Goal: Communication & Community: Answer question/provide support

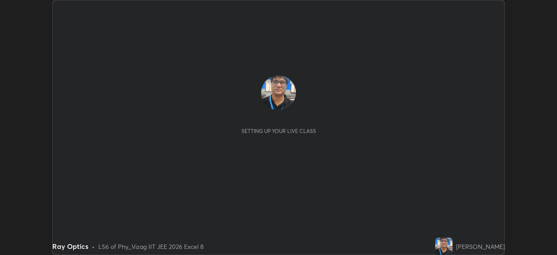
scroll to position [255, 557]
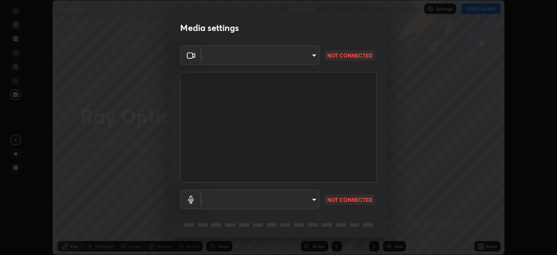
type input "cce9b67fa479fc088f071f13ccfce14e23d766b55a58e29726bfee3f33c1f2ec"
type input "default"
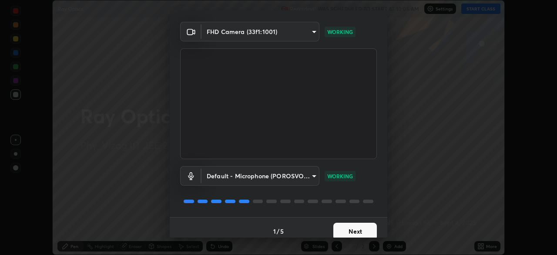
scroll to position [31, 0]
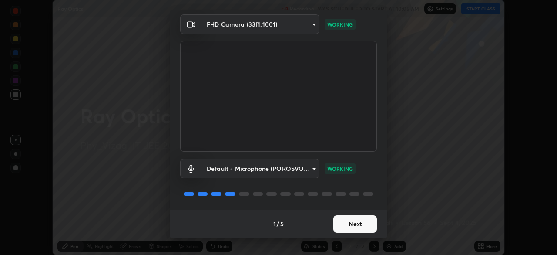
click at [352, 221] on button "Next" at bounding box center [355, 223] width 44 height 17
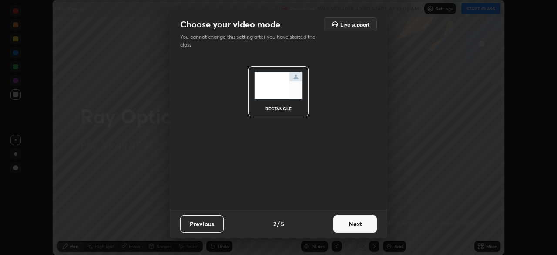
scroll to position [0, 0]
click at [355, 222] on button "Next" at bounding box center [355, 223] width 44 height 17
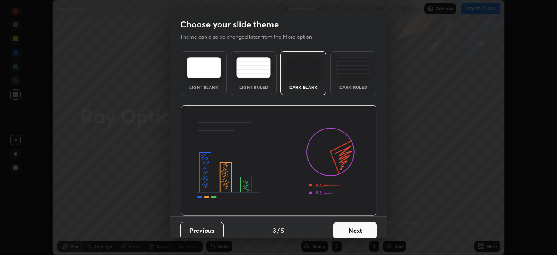
click at [358, 225] on button "Next" at bounding box center [355, 229] width 44 height 17
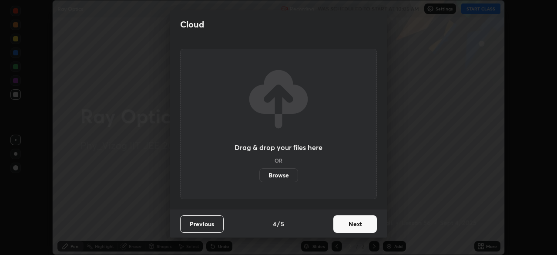
click at [343, 219] on button "Next" at bounding box center [355, 223] width 44 height 17
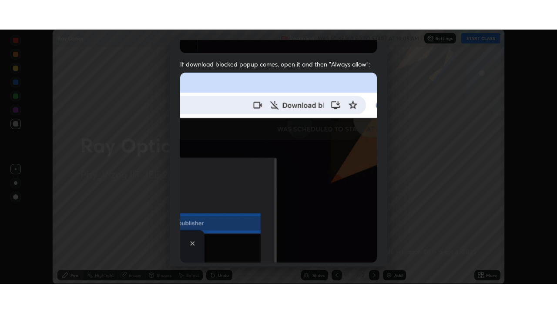
scroll to position [208, 0]
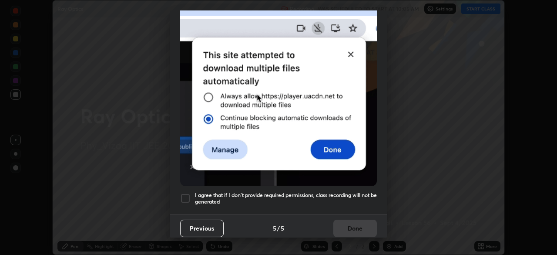
click at [188, 193] on div at bounding box center [185, 198] width 10 height 10
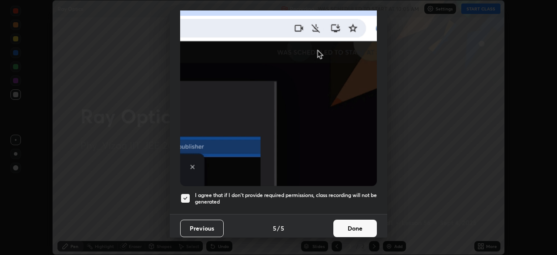
click at [346, 223] on button "Done" at bounding box center [355, 227] width 44 height 17
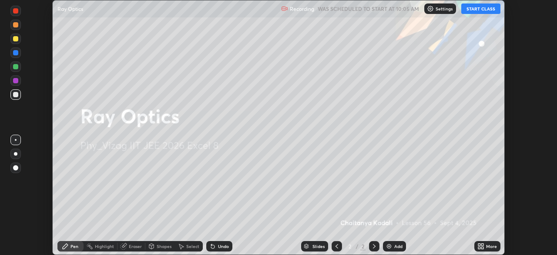
click at [484, 10] on button "START CLASS" at bounding box center [480, 8] width 39 height 10
click at [487, 245] on div "More" at bounding box center [491, 246] width 11 height 4
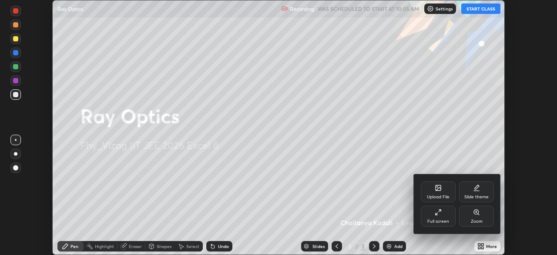
click at [445, 214] on div "Full screen" at bounding box center [438, 215] width 35 height 21
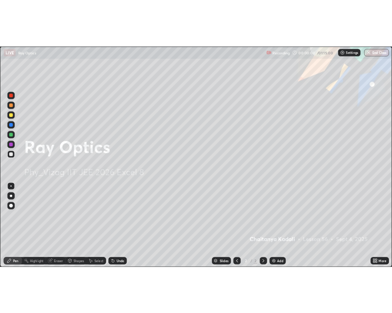
scroll to position [313, 557]
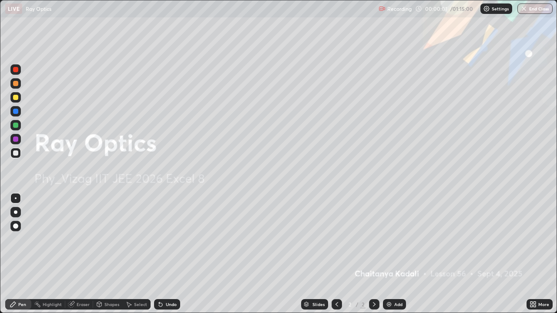
click at [396, 254] on div "Add" at bounding box center [394, 304] width 23 height 10
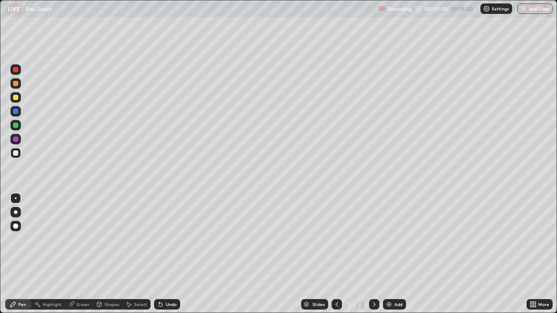
click at [17, 124] on div at bounding box center [15, 125] width 5 height 5
click at [17, 153] on div at bounding box center [15, 153] width 5 height 5
click at [15, 227] on div at bounding box center [15, 226] width 5 height 5
click at [15, 228] on div at bounding box center [15, 226] width 5 height 5
click at [166, 254] on div "Undo" at bounding box center [171, 304] width 11 height 4
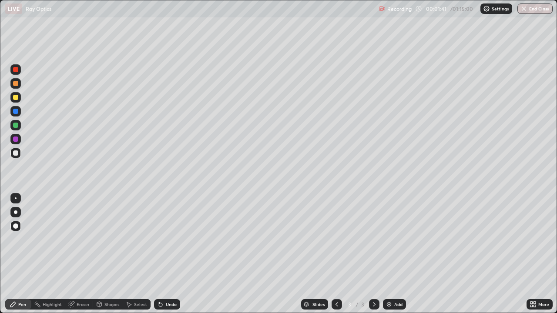
click at [167, 254] on div "Undo" at bounding box center [171, 304] width 11 height 4
click at [165, 254] on div "Undo" at bounding box center [167, 304] width 26 height 10
click at [163, 254] on icon at bounding box center [160, 304] width 7 height 7
click at [16, 153] on div at bounding box center [15, 153] width 5 height 5
click at [166, 254] on div "Undo" at bounding box center [171, 304] width 11 height 4
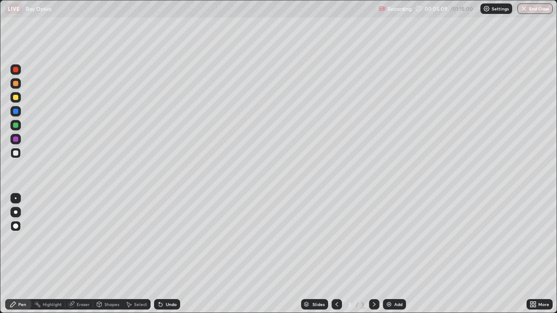
click at [172, 254] on div "Undo" at bounding box center [171, 304] width 11 height 4
click at [171, 254] on div "Undo" at bounding box center [171, 304] width 11 height 4
click at [167, 254] on div "Undo" at bounding box center [167, 304] width 26 height 10
click at [169, 254] on div "Undo" at bounding box center [171, 304] width 11 height 4
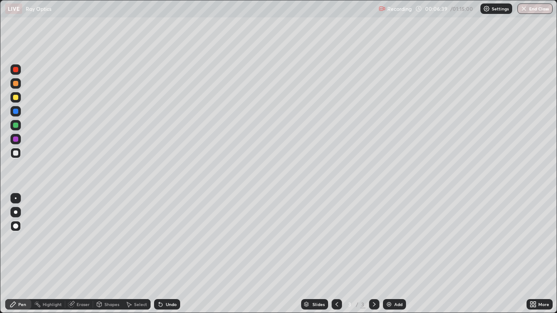
click at [79, 254] on div "Eraser" at bounding box center [83, 304] width 13 height 4
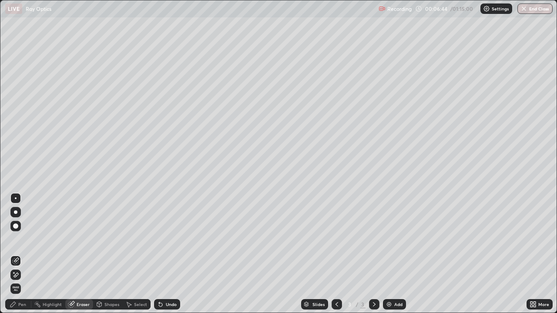
click at [23, 254] on div "Pen" at bounding box center [22, 304] width 8 height 4
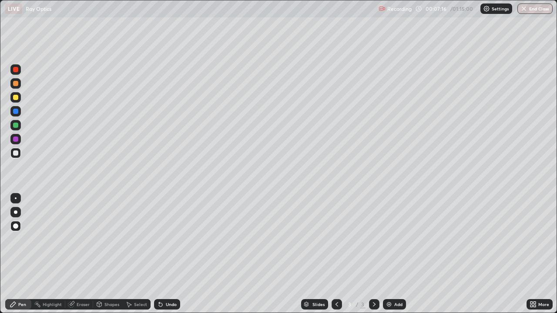
click at [16, 154] on div at bounding box center [15, 153] width 5 height 5
click at [17, 125] on div at bounding box center [15, 125] width 5 height 5
click at [16, 110] on div at bounding box center [15, 111] width 5 height 5
click at [16, 153] on div at bounding box center [15, 153] width 5 height 5
click at [86, 254] on div "Eraser" at bounding box center [83, 304] width 13 height 4
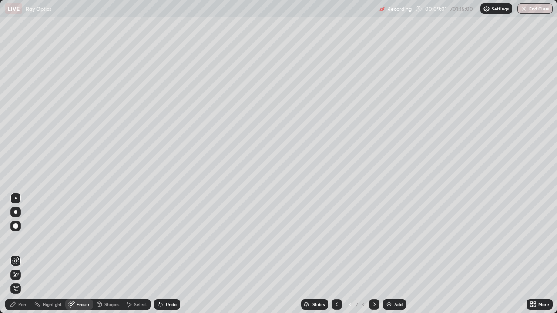
click at [24, 254] on div "Pen" at bounding box center [22, 304] width 8 height 4
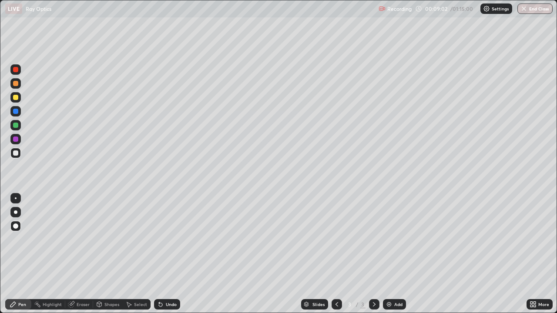
click at [16, 140] on div at bounding box center [15, 139] width 5 height 5
click at [393, 254] on div "Add" at bounding box center [394, 304] width 23 height 10
click at [335, 254] on icon at bounding box center [336, 304] width 7 height 7
click at [373, 254] on icon at bounding box center [374, 304] width 7 height 7
click at [16, 154] on div at bounding box center [15, 153] width 5 height 5
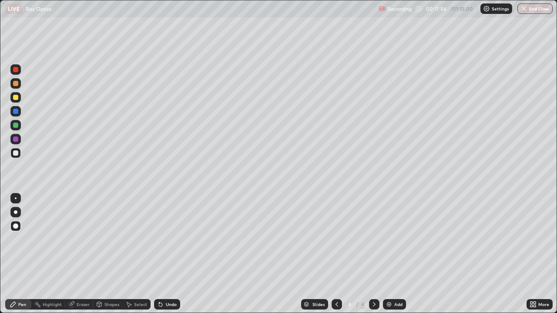
click at [17, 152] on div at bounding box center [15, 153] width 5 height 5
click at [167, 254] on div "Undo" at bounding box center [167, 304] width 26 height 10
click at [392, 254] on div "Add" at bounding box center [394, 304] width 23 height 10
click at [175, 254] on div "Undo" at bounding box center [171, 304] width 11 height 4
click at [171, 254] on div "Undo" at bounding box center [167, 304] width 26 height 10
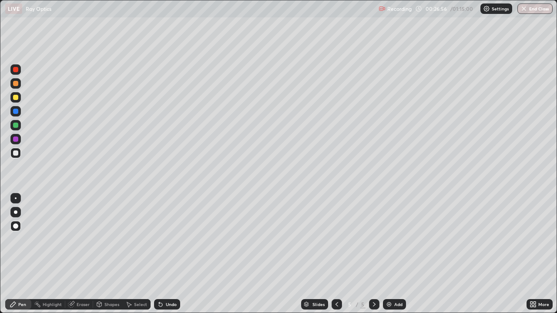
click at [171, 254] on div "Undo" at bounding box center [167, 304] width 26 height 10
click at [134, 254] on div "Select" at bounding box center [140, 304] width 13 height 4
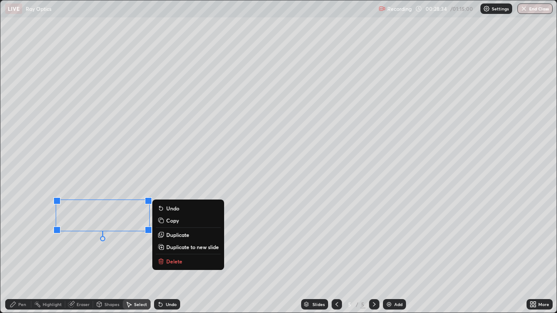
click at [131, 254] on div "0 ° Undo Copy Duplicate Duplicate to new slide Delete" at bounding box center [278, 156] width 556 height 312
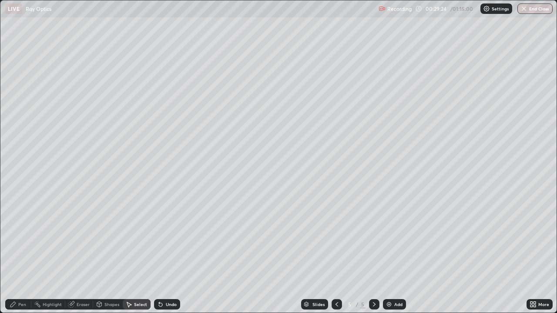
click at [27, 254] on div "Pen" at bounding box center [18, 304] width 26 height 10
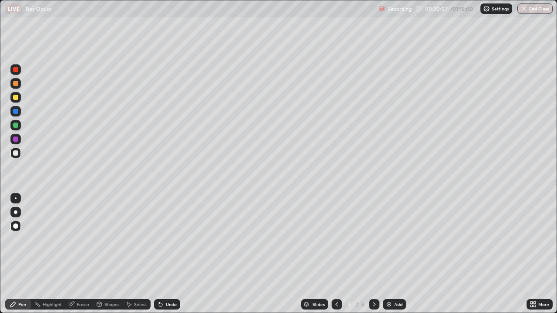
click at [164, 254] on div "Undo" at bounding box center [167, 304] width 26 height 10
click at [170, 254] on div "Undo" at bounding box center [167, 304] width 26 height 10
click at [168, 254] on div "Undo" at bounding box center [171, 304] width 11 height 4
click at [399, 254] on div "Add" at bounding box center [394, 304] width 23 height 10
click at [16, 69] on div at bounding box center [15, 69] width 5 height 5
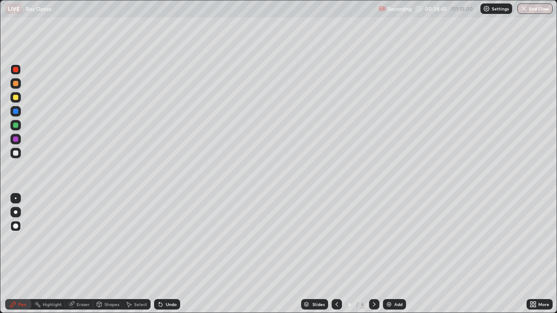
click at [16, 98] on div at bounding box center [15, 97] width 5 height 5
click at [165, 254] on div "Undo" at bounding box center [167, 304] width 26 height 10
click at [16, 72] on div at bounding box center [15, 69] width 5 height 5
click at [17, 112] on div at bounding box center [15, 111] width 5 height 5
click at [138, 254] on div "Select" at bounding box center [140, 304] width 13 height 4
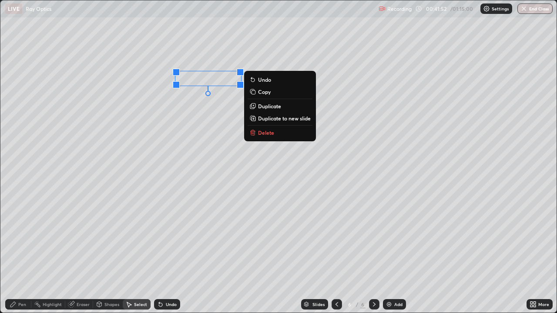
click at [14, 254] on div "Erase all" at bounding box center [15, 156] width 21 height 278
click at [22, 254] on div "Pen" at bounding box center [22, 304] width 8 height 4
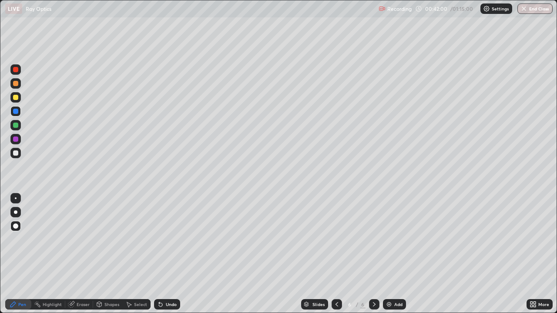
click at [16, 83] on div at bounding box center [15, 83] width 5 height 5
click at [17, 125] on div at bounding box center [15, 125] width 5 height 5
click at [16, 140] on div at bounding box center [15, 139] width 5 height 5
click at [16, 153] on div at bounding box center [15, 153] width 5 height 5
click at [17, 68] on div at bounding box center [15, 69] width 5 height 5
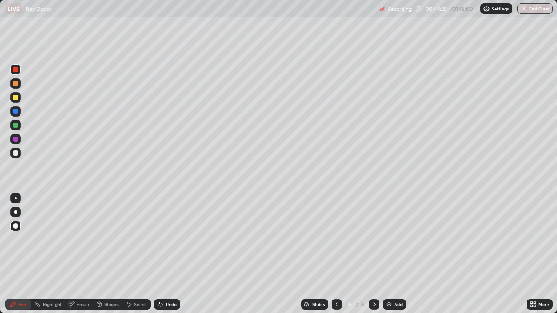
click at [174, 254] on div "Undo" at bounding box center [171, 304] width 11 height 4
click at [172, 254] on div "Undo" at bounding box center [171, 304] width 11 height 4
click at [173, 254] on div "Undo" at bounding box center [171, 304] width 11 height 4
click at [132, 254] on div "Select" at bounding box center [137, 304] width 28 height 10
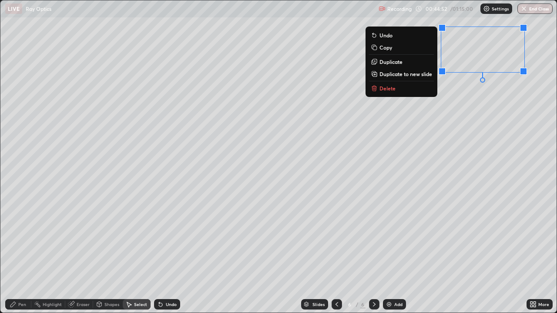
click at [525, 156] on div "0 ° Undo Copy Duplicate Duplicate to new slide Delete" at bounding box center [278, 156] width 556 height 312
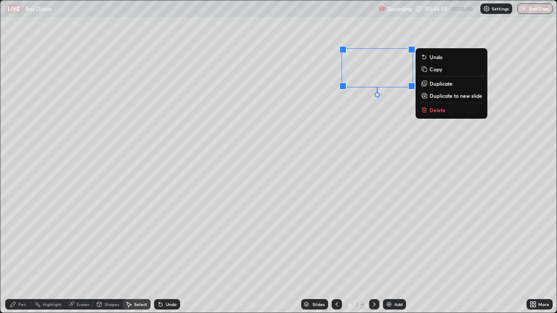
click at [404, 136] on div "0 ° Undo Copy Duplicate Duplicate to new slide Delete" at bounding box center [278, 156] width 556 height 312
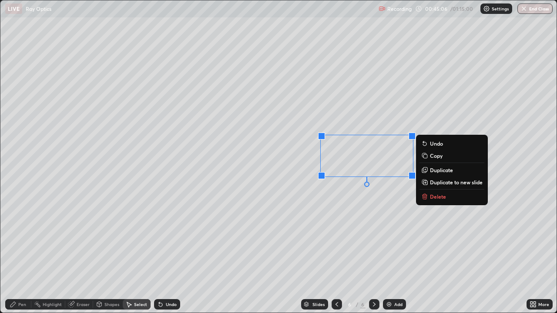
click at [352, 202] on div "0 ° Undo Copy Duplicate Duplicate to new slide Delete" at bounding box center [278, 156] width 556 height 312
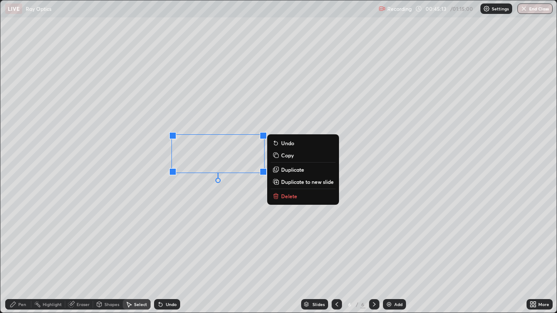
click at [239, 207] on div "0 ° Undo Copy Duplicate Duplicate to new slide Delete" at bounding box center [278, 156] width 556 height 312
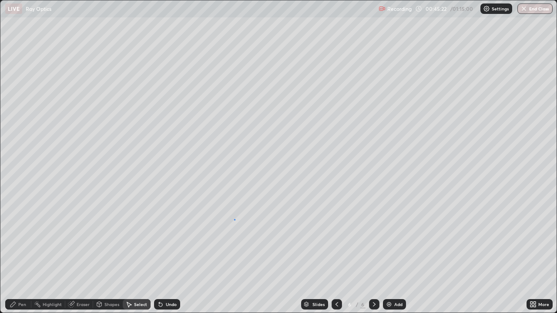
click at [234, 219] on div "0 ° Undo Copy Duplicate Duplicate to new slide Delete" at bounding box center [278, 156] width 556 height 312
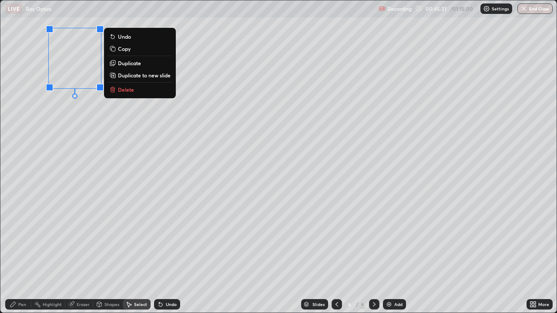
click at [137, 120] on div "0 ° Undo Copy Duplicate Duplicate to new slide Delete" at bounding box center [278, 156] width 556 height 312
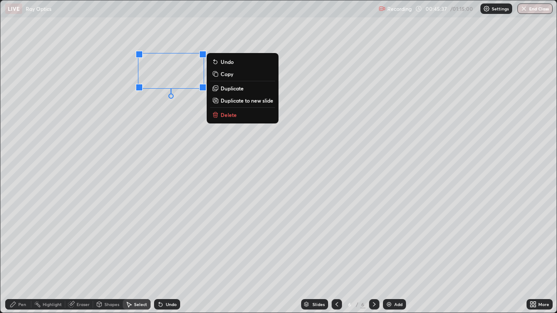
click at [182, 114] on div "0 ° Undo Copy Duplicate Duplicate to new slide Delete" at bounding box center [278, 156] width 556 height 312
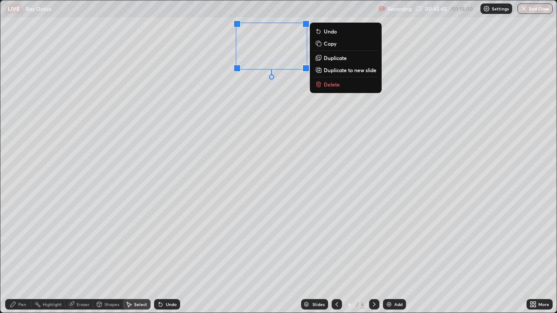
click at [265, 97] on div "0 ° Undo Copy Duplicate Duplicate to new slide Delete" at bounding box center [278, 156] width 556 height 312
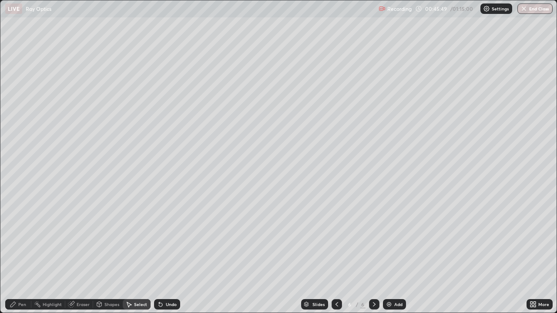
click at [22, 254] on div "Pen" at bounding box center [22, 304] width 8 height 4
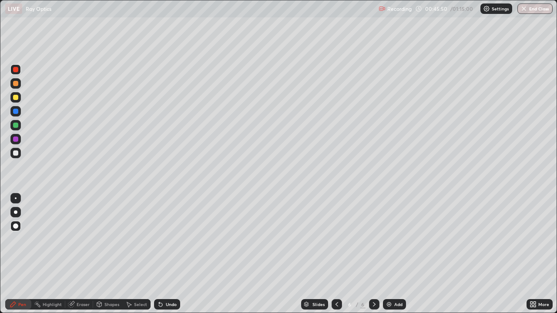
click at [14, 153] on div at bounding box center [15, 153] width 5 height 5
click at [82, 254] on div "Eraser" at bounding box center [83, 304] width 13 height 4
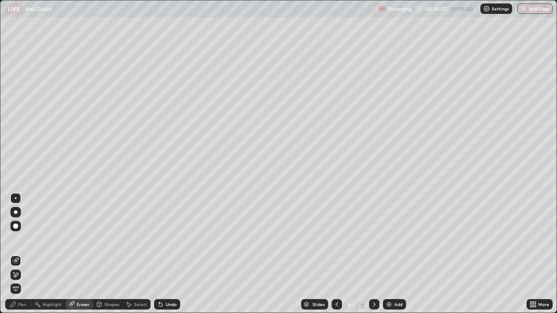
click at [25, 254] on div "Pen" at bounding box center [22, 304] width 8 height 4
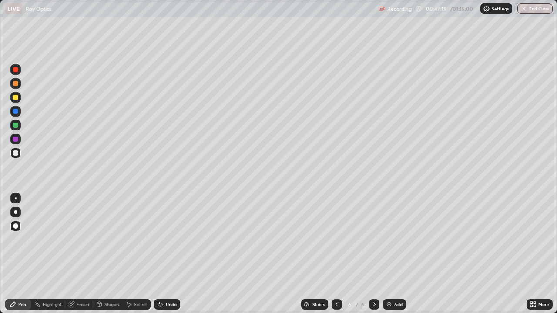
click at [165, 254] on div "Undo" at bounding box center [167, 304] width 26 height 10
click at [166, 254] on div "Undo" at bounding box center [167, 304] width 26 height 10
click at [169, 254] on div "Undo" at bounding box center [167, 304] width 26 height 10
click at [171, 254] on div "Undo" at bounding box center [167, 304] width 26 height 10
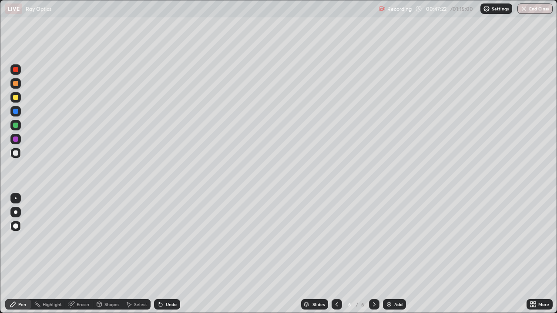
click at [171, 254] on div "Undo" at bounding box center [167, 304] width 26 height 10
click at [335, 254] on icon at bounding box center [336, 304] width 3 height 4
click at [376, 254] on icon at bounding box center [374, 304] width 7 height 7
click at [17, 138] on div at bounding box center [15, 139] width 5 height 5
click at [16, 111] on div at bounding box center [15, 111] width 5 height 5
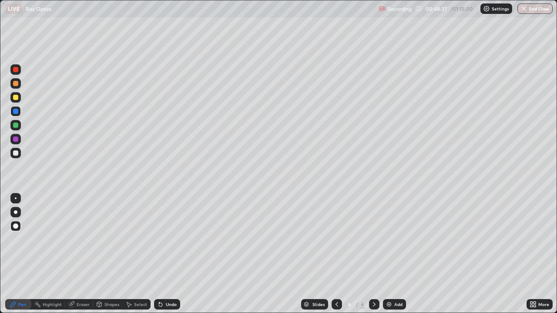
click at [134, 254] on div "Select" at bounding box center [140, 304] width 13 height 4
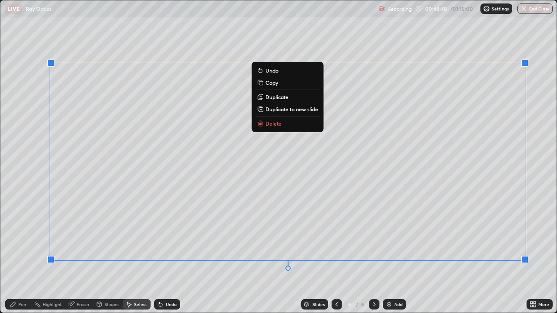
click at [23, 254] on div "Pen" at bounding box center [22, 304] width 8 height 4
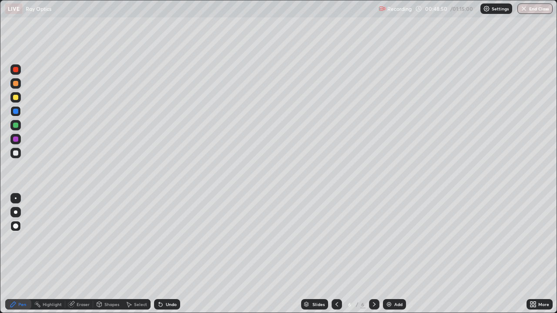
click at [16, 153] on div at bounding box center [15, 153] width 5 height 5
click at [336, 254] on icon at bounding box center [336, 304] width 7 height 7
click at [339, 254] on icon at bounding box center [336, 304] width 7 height 7
click at [337, 254] on icon at bounding box center [336, 304] width 7 height 7
click at [373, 254] on icon at bounding box center [374, 304] width 7 height 7
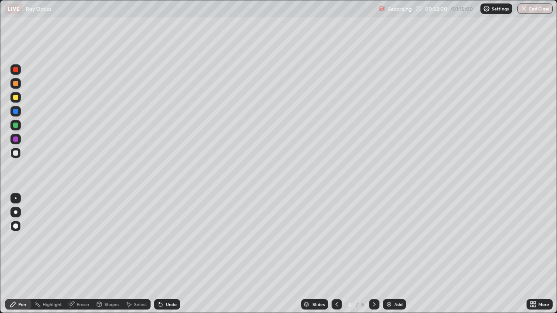
click at [372, 254] on icon at bounding box center [374, 304] width 7 height 7
click at [373, 254] on icon at bounding box center [374, 304] width 7 height 7
click at [395, 254] on div "Add" at bounding box center [394, 304] width 23 height 10
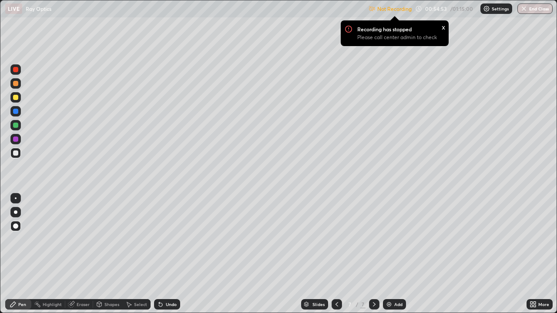
click at [493, 10] on p "Settings" at bounding box center [500, 9] width 17 height 4
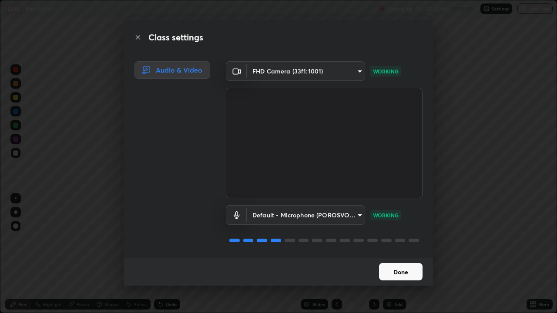
click at [406, 254] on button "Done" at bounding box center [401, 271] width 44 height 17
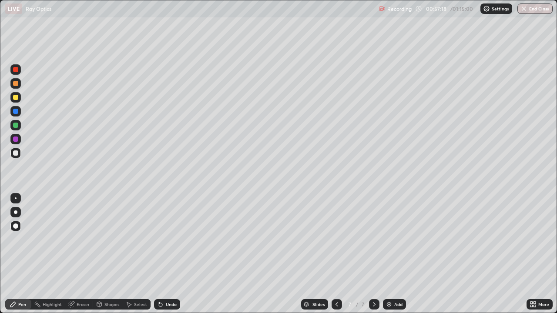
click at [81, 254] on div "Eraser" at bounding box center [83, 304] width 13 height 4
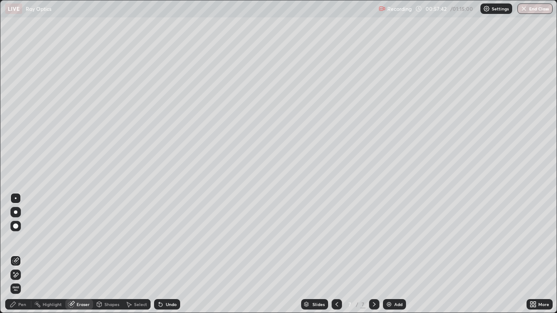
click at [25, 254] on div "Pen" at bounding box center [18, 304] width 26 height 10
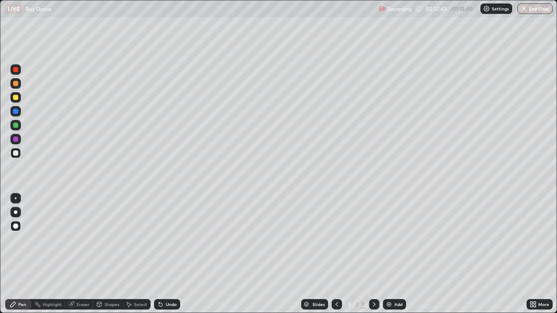
click at [21, 254] on div "Pen" at bounding box center [22, 304] width 8 height 4
click at [136, 254] on div "Select" at bounding box center [140, 304] width 13 height 4
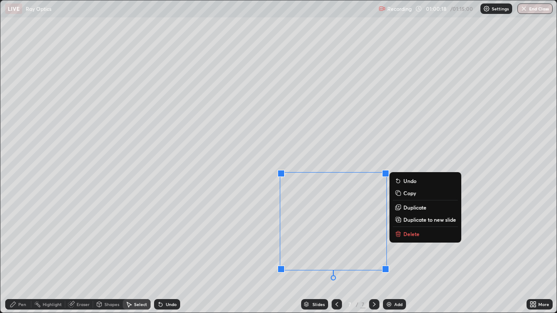
click at [413, 234] on p "Delete" at bounding box center [411, 234] width 16 height 7
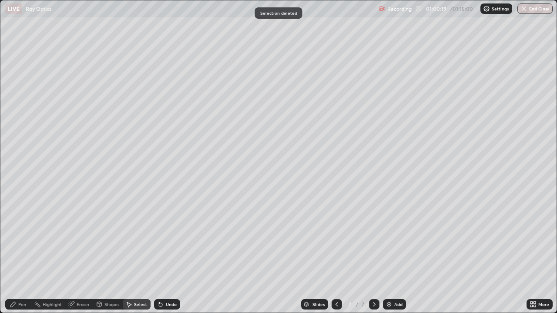
click at [19, 254] on div "Pen" at bounding box center [18, 304] width 26 height 10
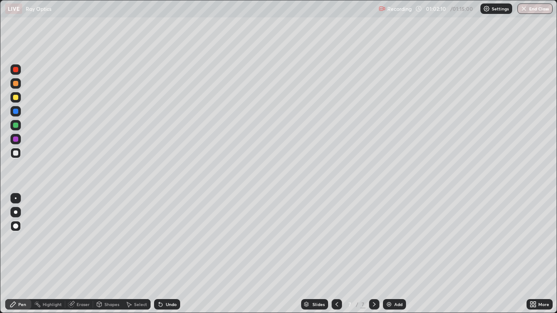
click at [81, 254] on div "Eraser" at bounding box center [83, 304] width 13 height 4
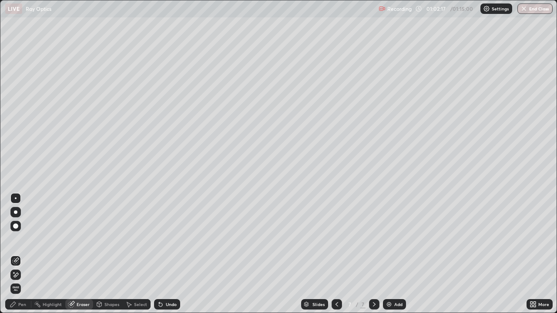
click at [23, 254] on div "Pen" at bounding box center [22, 304] width 8 height 4
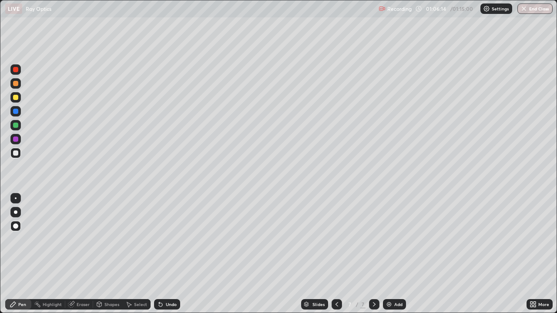
click at [335, 254] on icon at bounding box center [336, 304] width 3 height 4
click at [168, 254] on div "Undo" at bounding box center [171, 304] width 11 height 4
click at [167, 254] on div "Undo" at bounding box center [171, 304] width 11 height 4
click at [168, 254] on div "Undo" at bounding box center [171, 304] width 11 height 4
click at [171, 254] on div "Undo" at bounding box center [171, 304] width 11 height 4
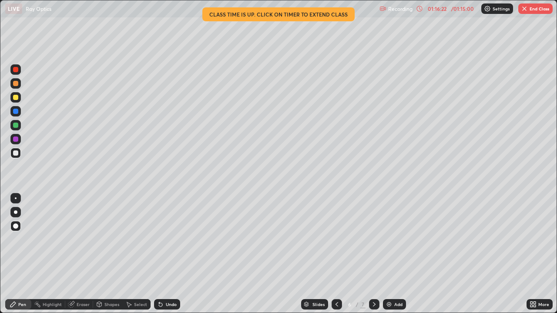
click at [535, 10] on button "End Class" at bounding box center [535, 8] width 34 height 10
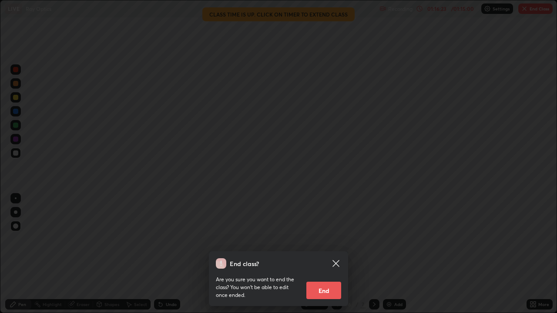
click at [327, 254] on button "End" at bounding box center [323, 290] width 35 height 17
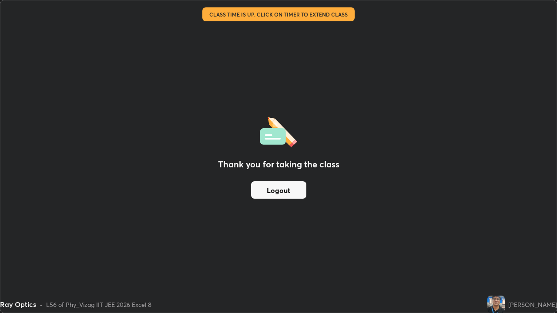
click at [293, 193] on button "Logout" at bounding box center [278, 189] width 55 height 17
click at [282, 190] on button "Logout" at bounding box center [278, 189] width 55 height 17
click at [279, 193] on button "Logout" at bounding box center [278, 189] width 55 height 17
click at [276, 190] on button "Logout" at bounding box center [278, 189] width 55 height 17
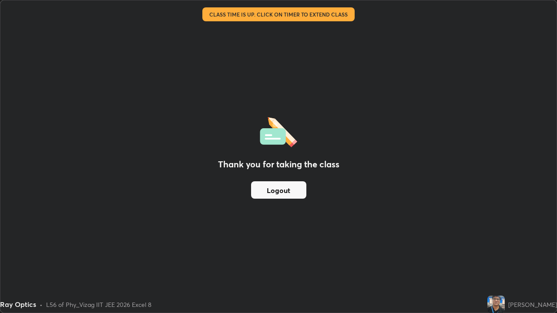
click at [276, 190] on button "Logout" at bounding box center [278, 189] width 55 height 17
click at [278, 191] on button "Logout" at bounding box center [278, 189] width 55 height 17
click at [280, 190] on button "Logout" at bounding box center [278, 189] width 55 height 17
click at [495, 254] on img at bounding box center [495, 304] width 17 height 17
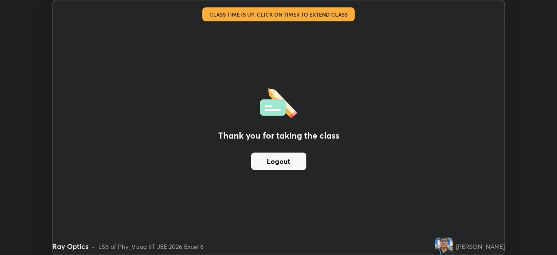
scroll to position [43258, 42956]
